Goal: Check status: Check status

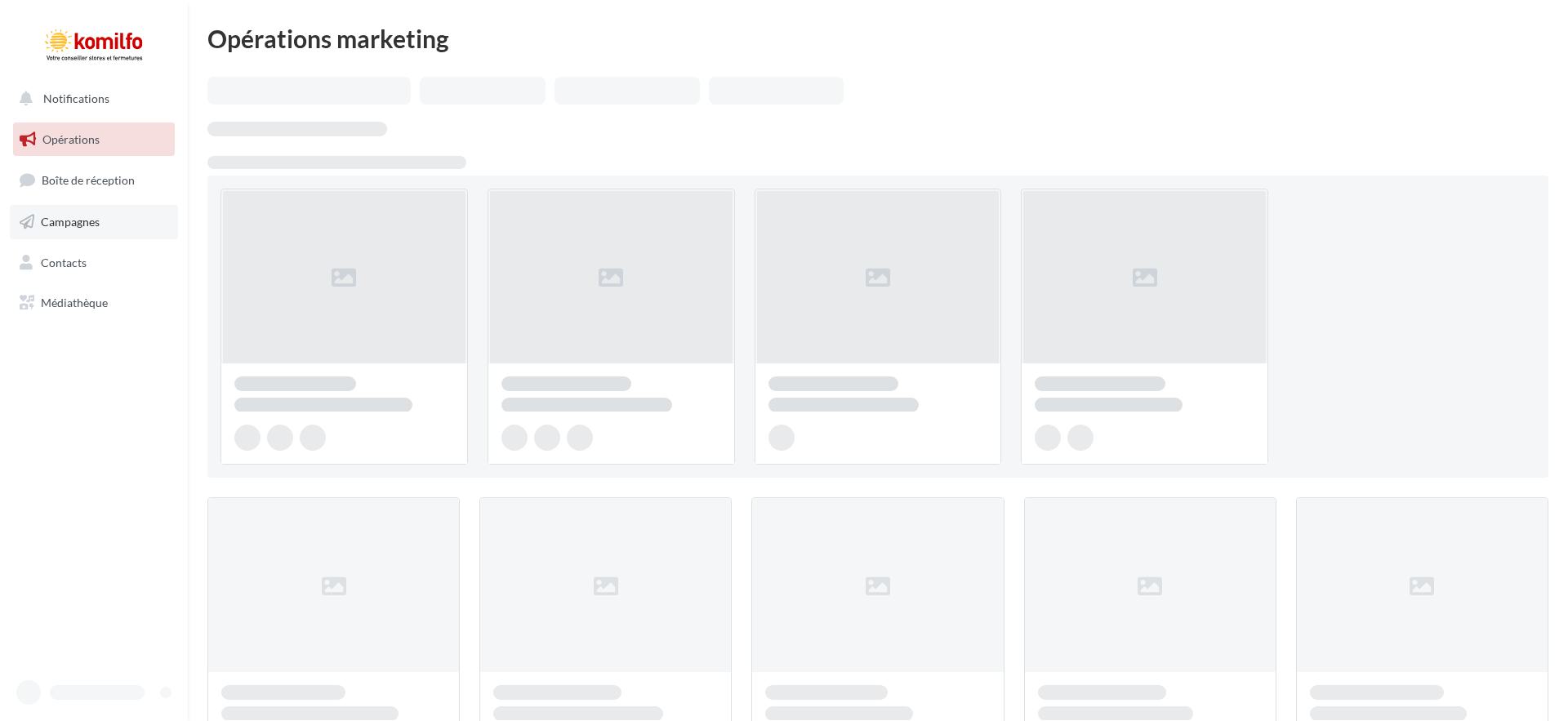
click at [96, 218] on span "Campagnes" at bounding box center [70, 222] width 58 height 14
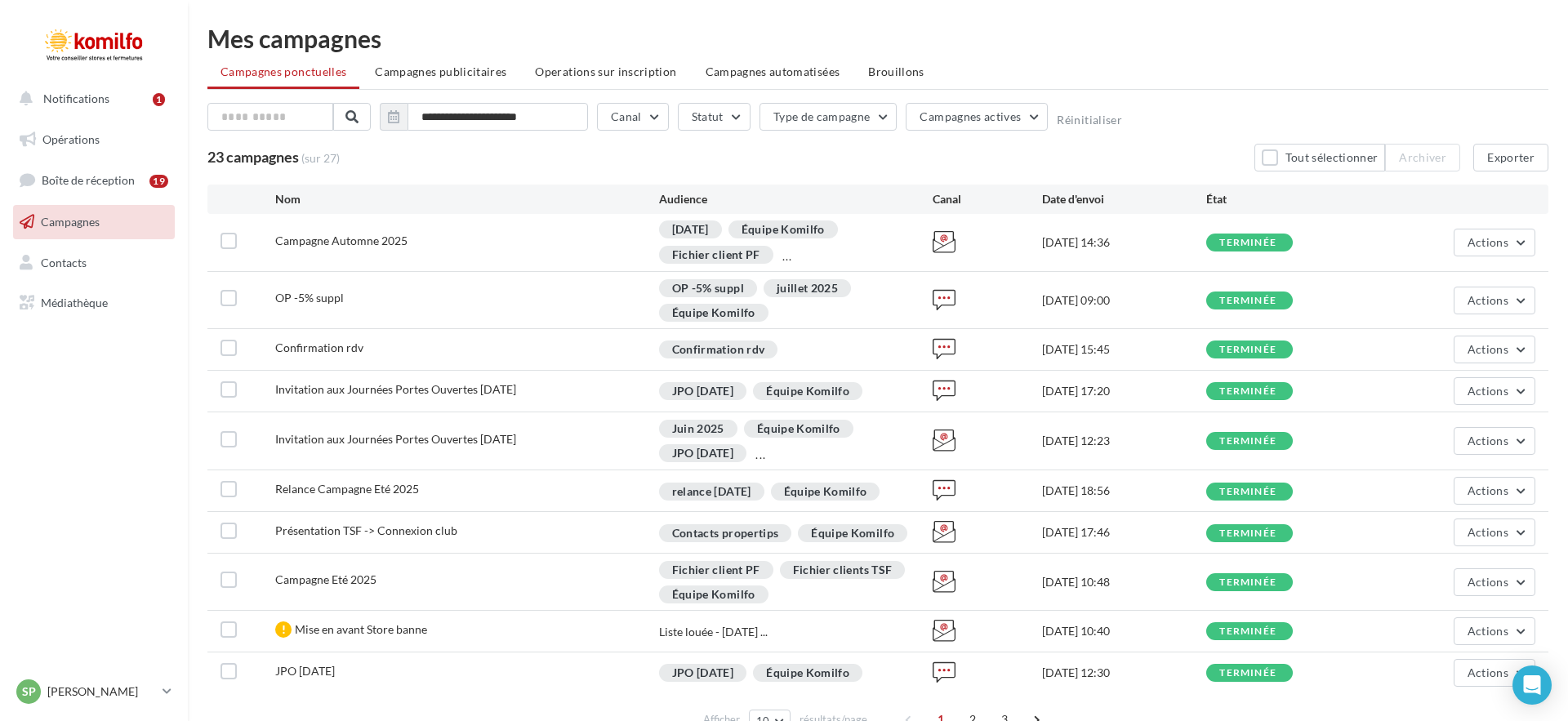
click at [365, 243] on span "Campagne Automne 2025" at bounding box center [342, 240] width 132 height 14
click at [1498, 240] on span "Actions" at bounding box center [1488, 242] width 41 height 14
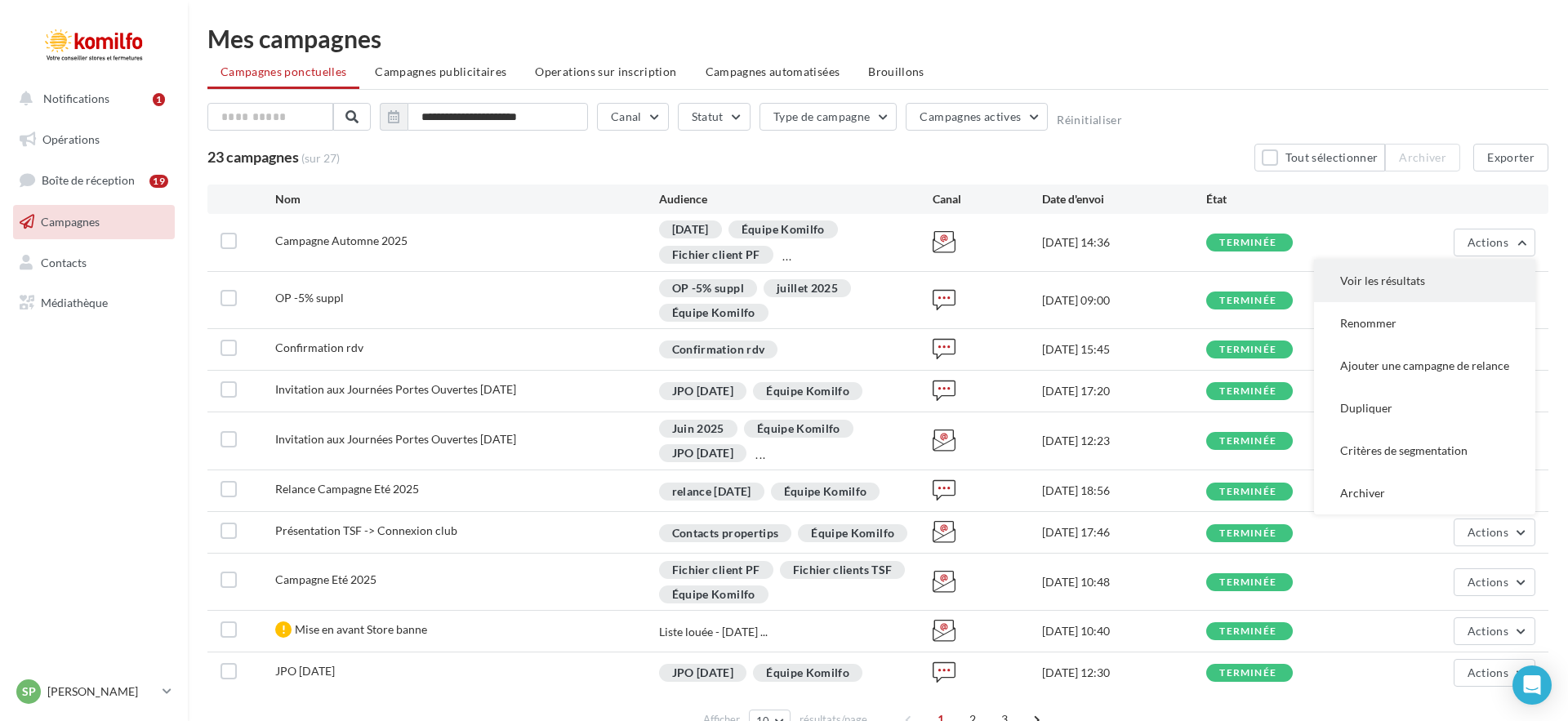
click at [1448, 271] on button "Voir les résultats" at bounding box center [1424, 281] width 221 height 42
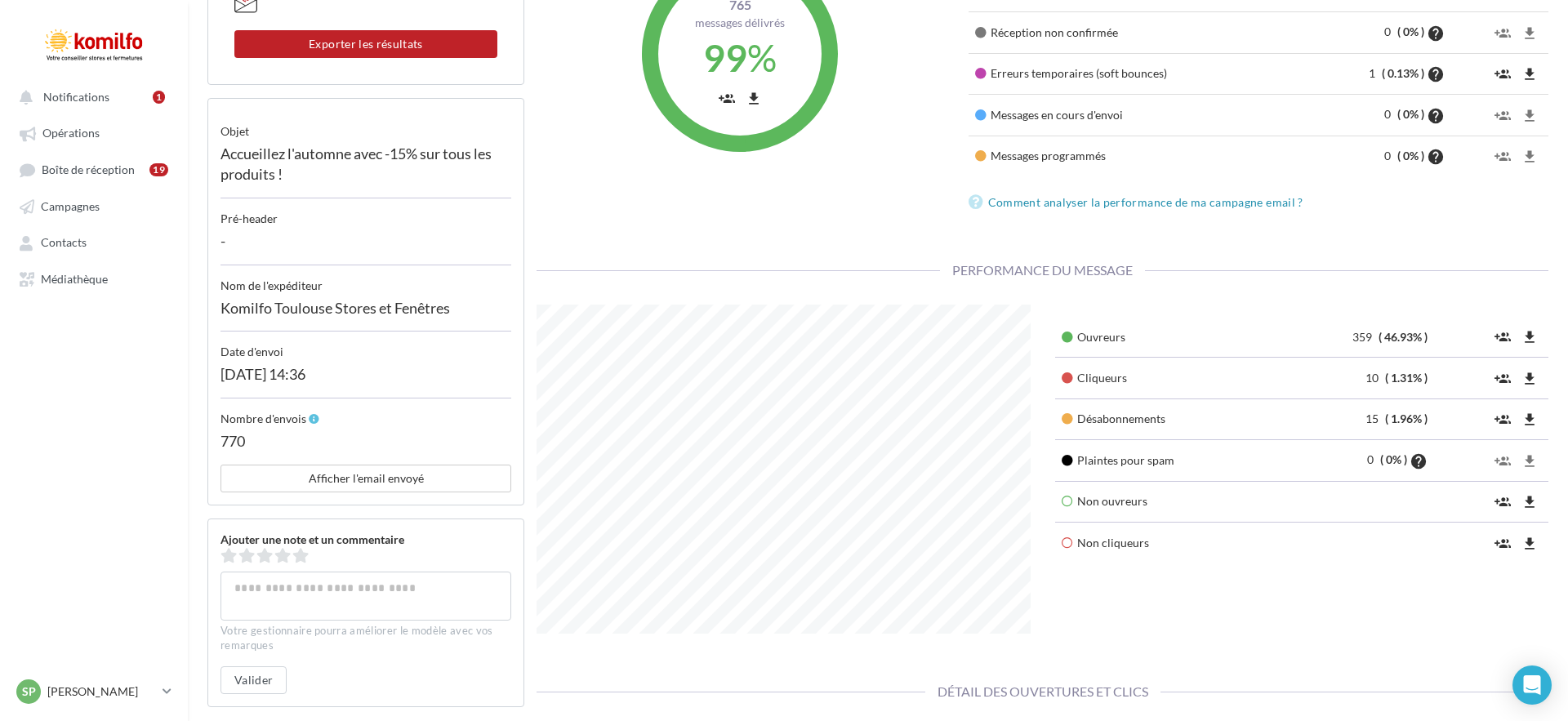
scroll to position [295, 0]
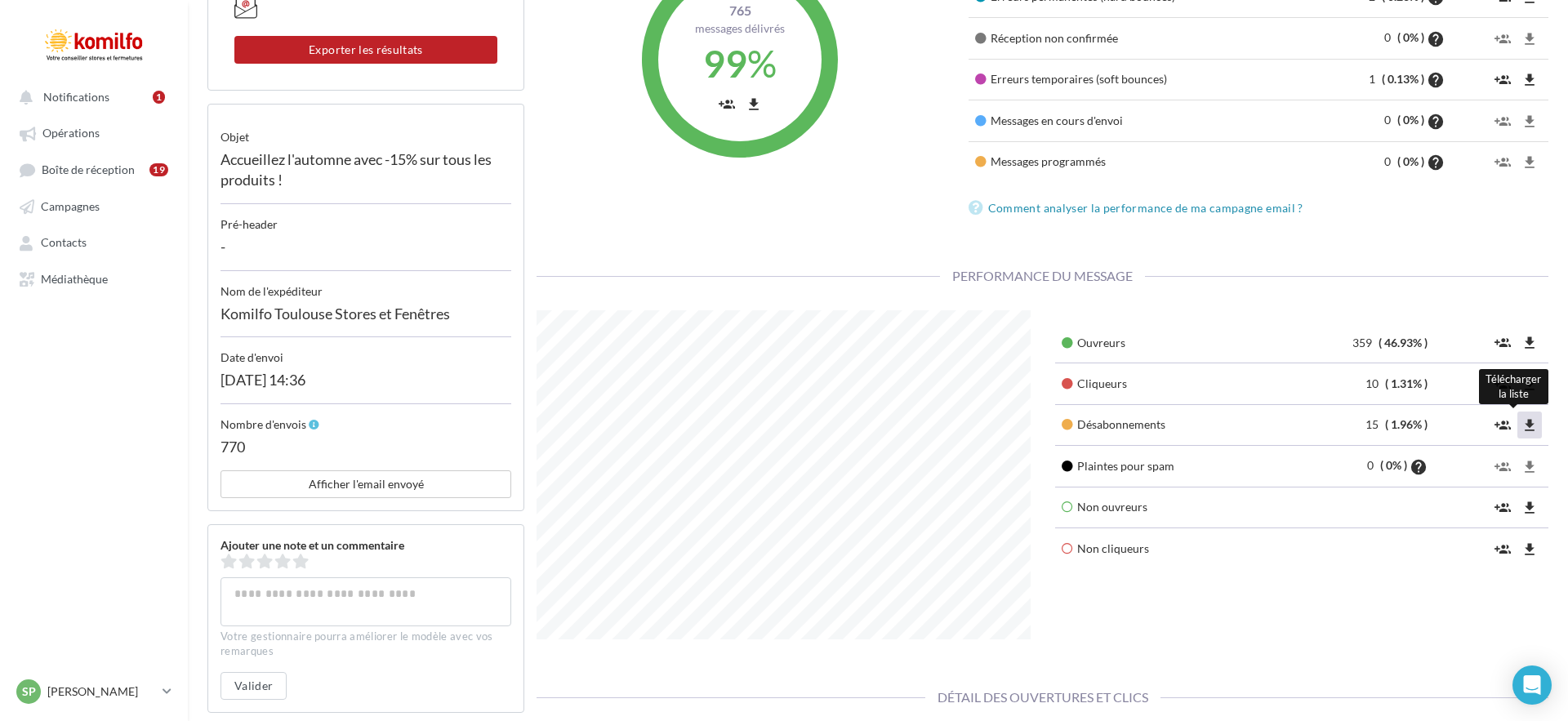
click at [1528, 433] on icon "file_download" at bounding box center [1530, 425] width 16 height 16
